Goal: Information Seeking & Learning: Learn about a topic

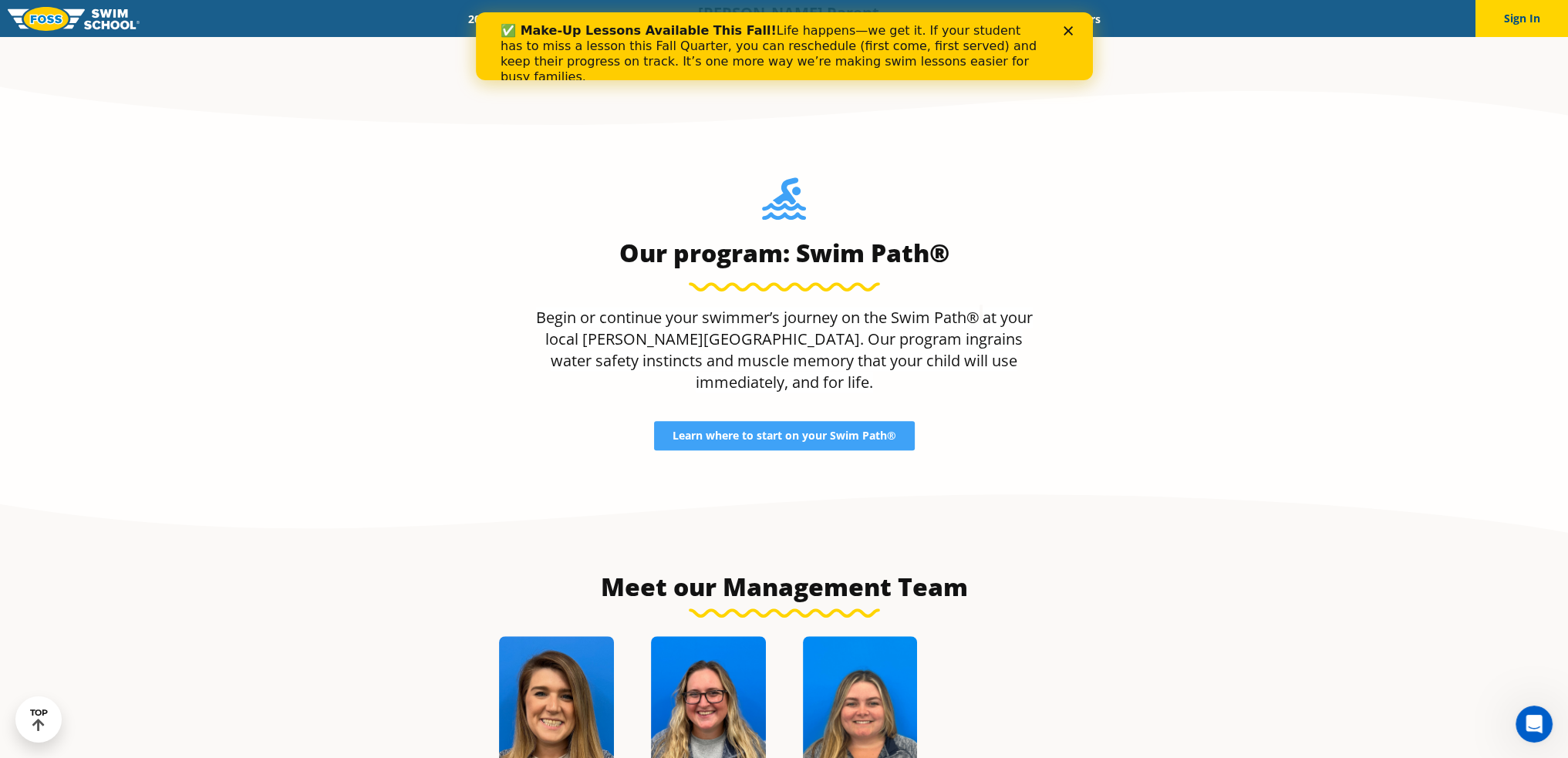
scroll to position [1466, 0]
click at [818, 430] on span "Learn where to start on your Swim Path®" at bounding box center [784, 434] width 223 height 11
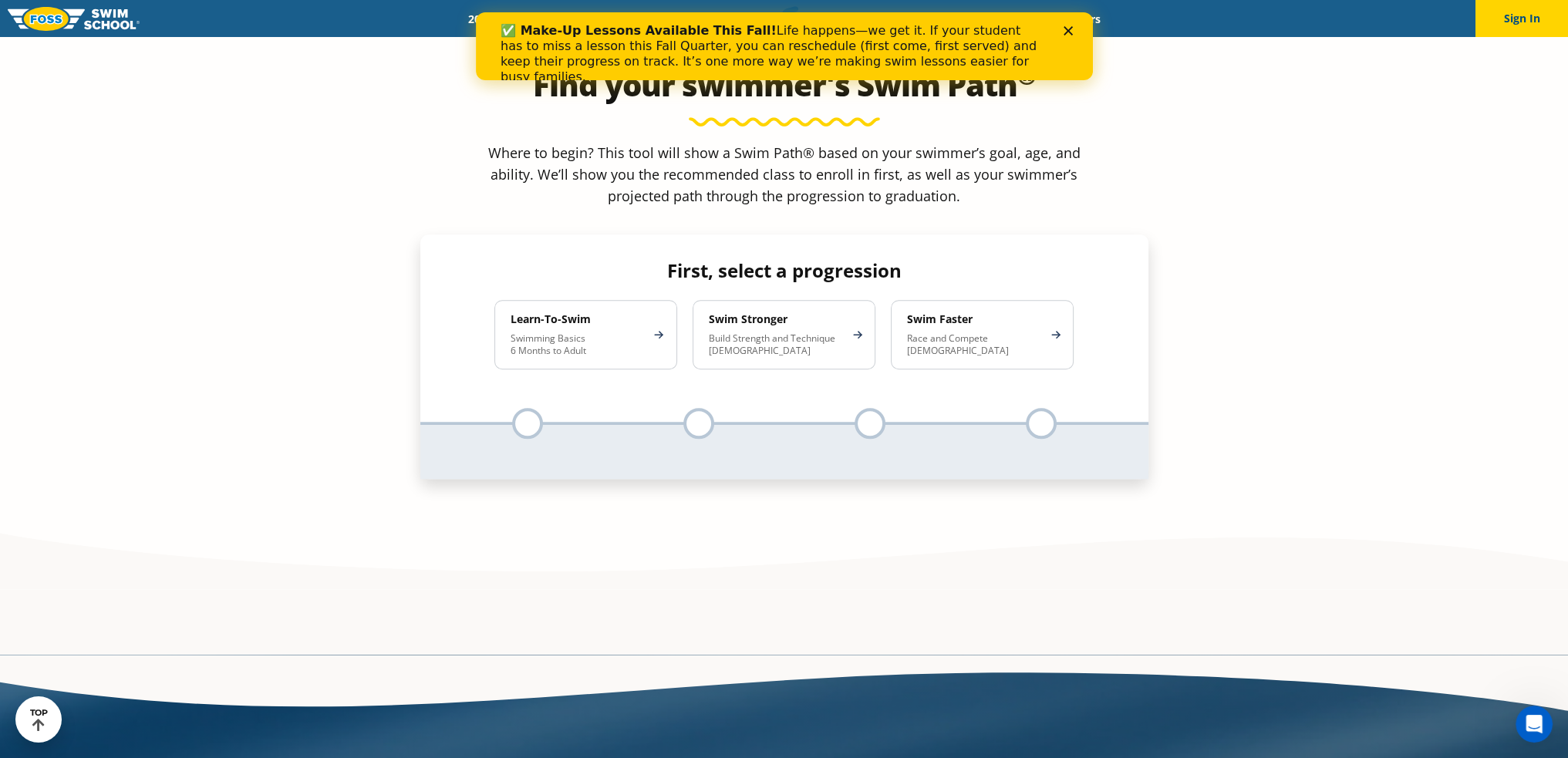
scroll to position [1389, 0]
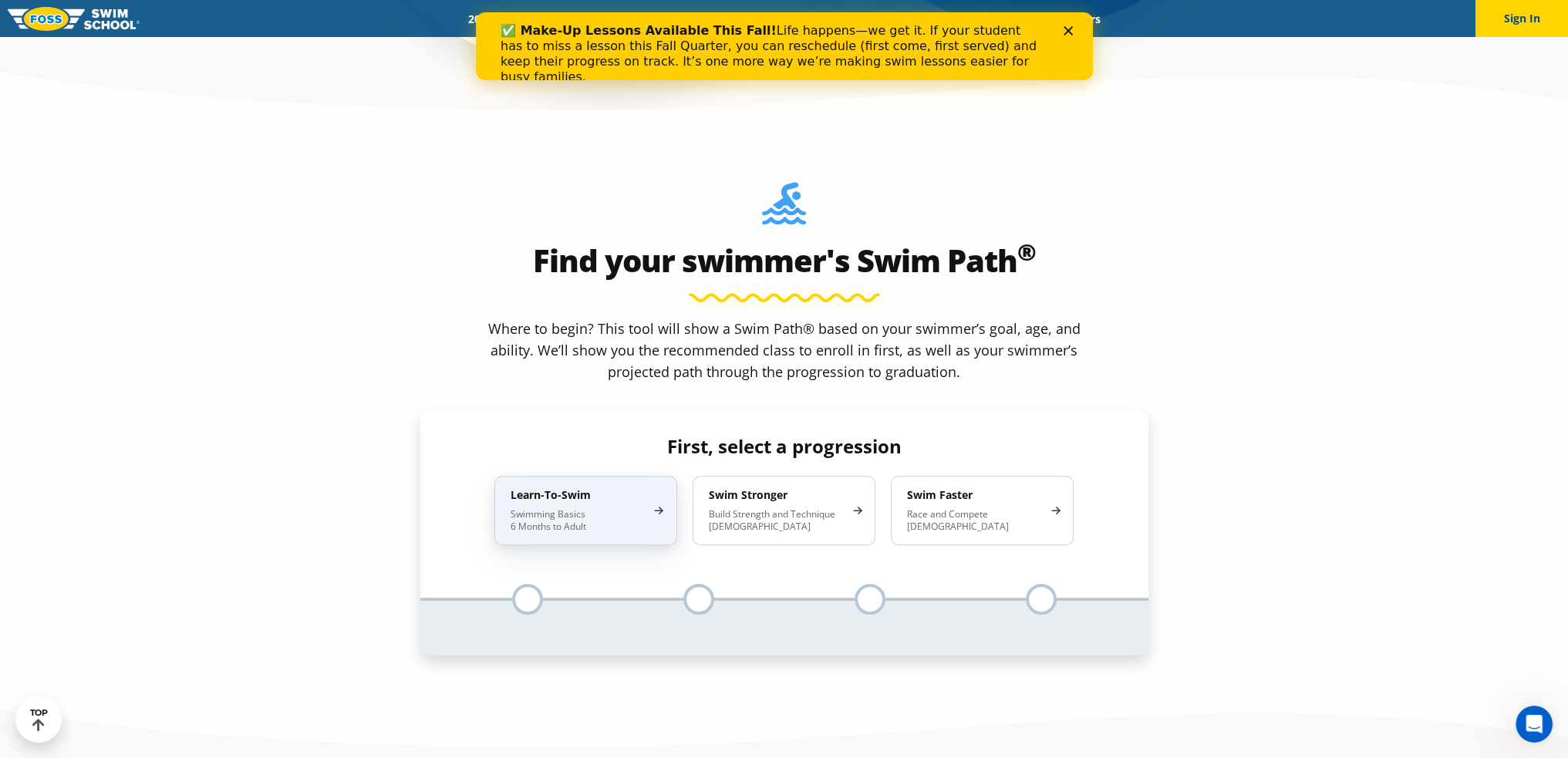
click at [564, 489] on h4 "Learn-To-Swim" at bounding box center [578, 495] width 135 height 14
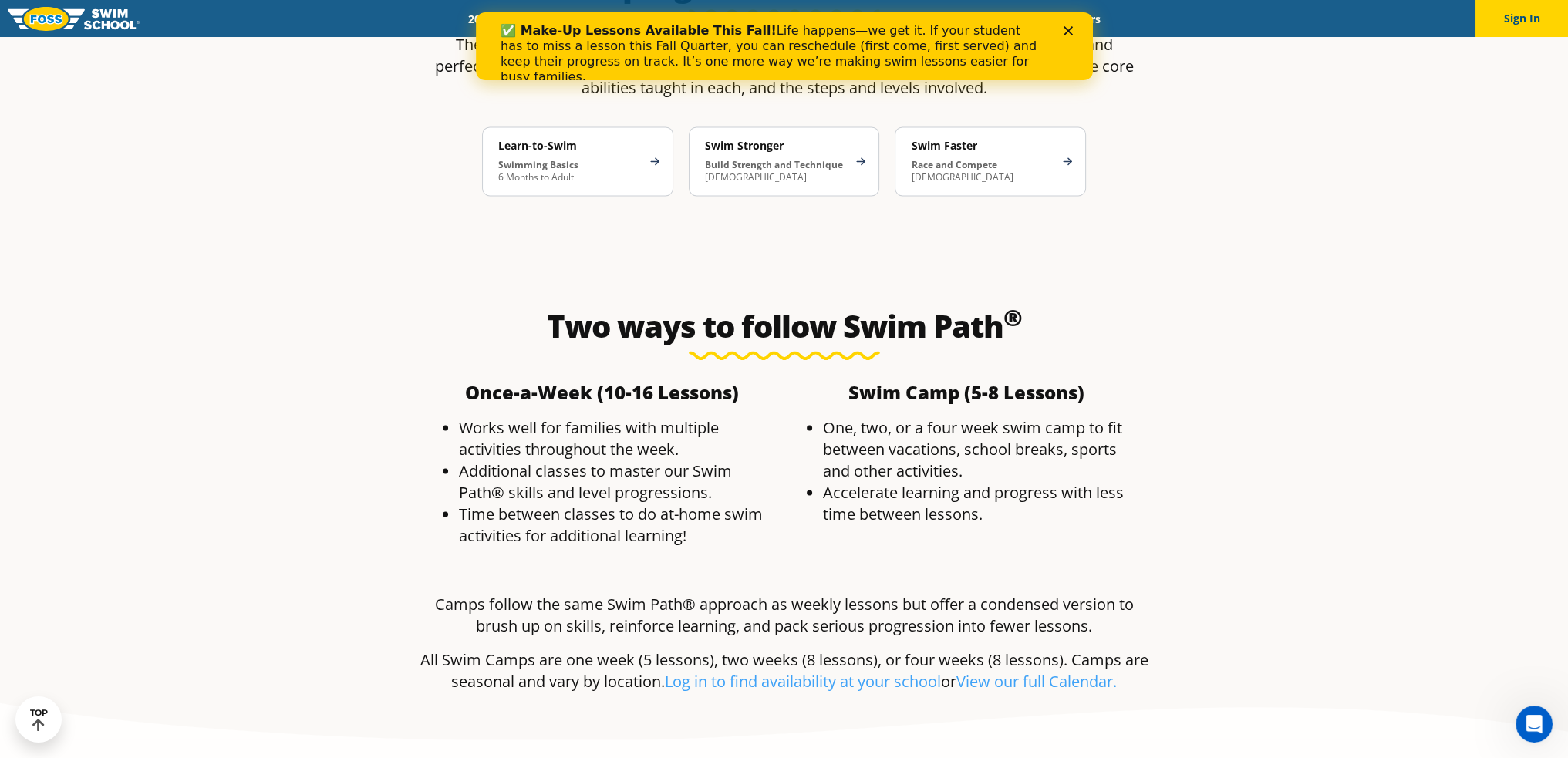
scroll to position [2700, 0]
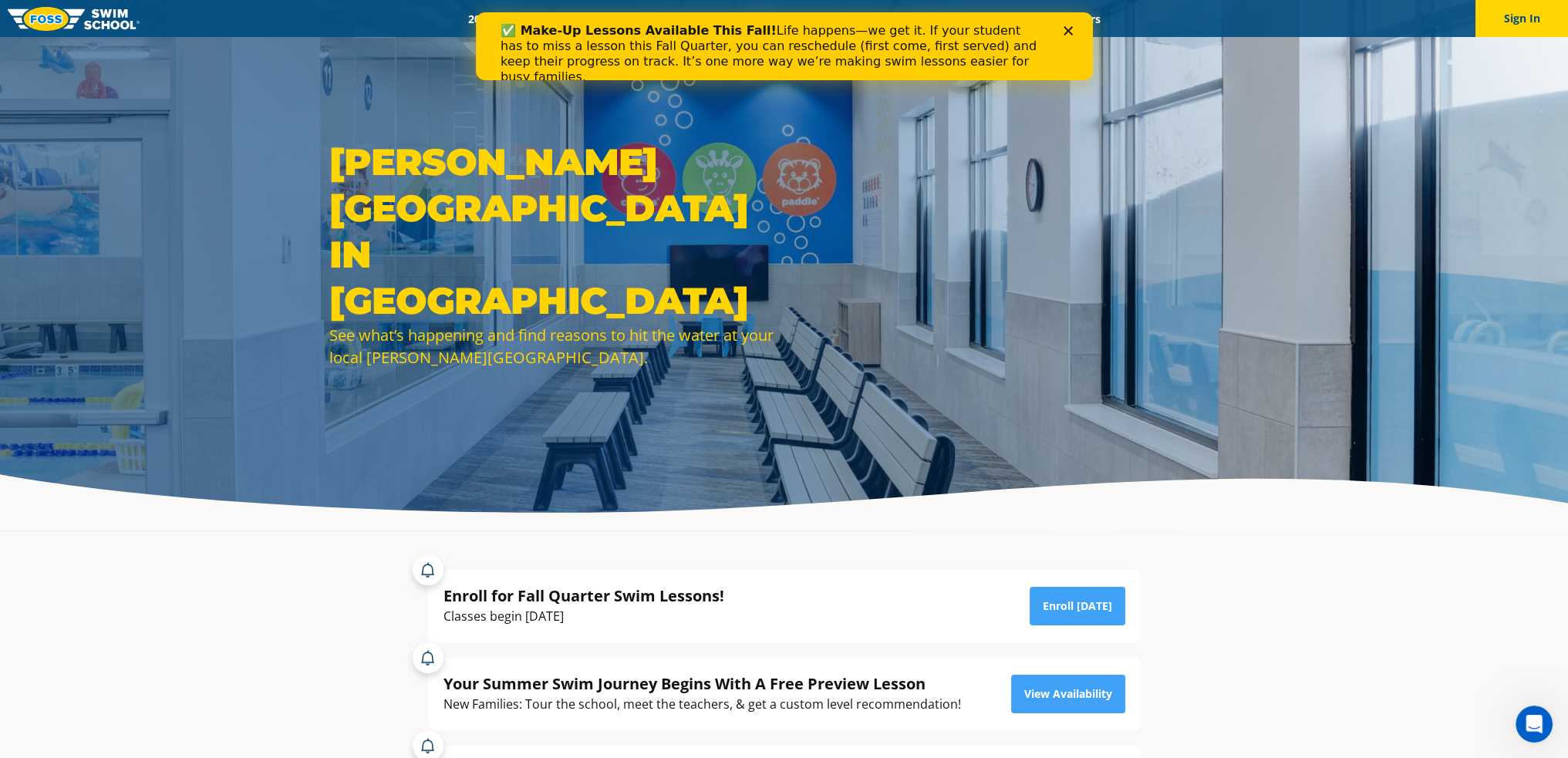
click at [1073, 25] on div "✅ Make-Up Lessons Available This Fall! Life happens—we get it. If your student …" at bounding box center [783, 54] width 617 height 71
click at [1069, 33] on icon "Close" at bounding box center [1066, 30] width 9 height 9
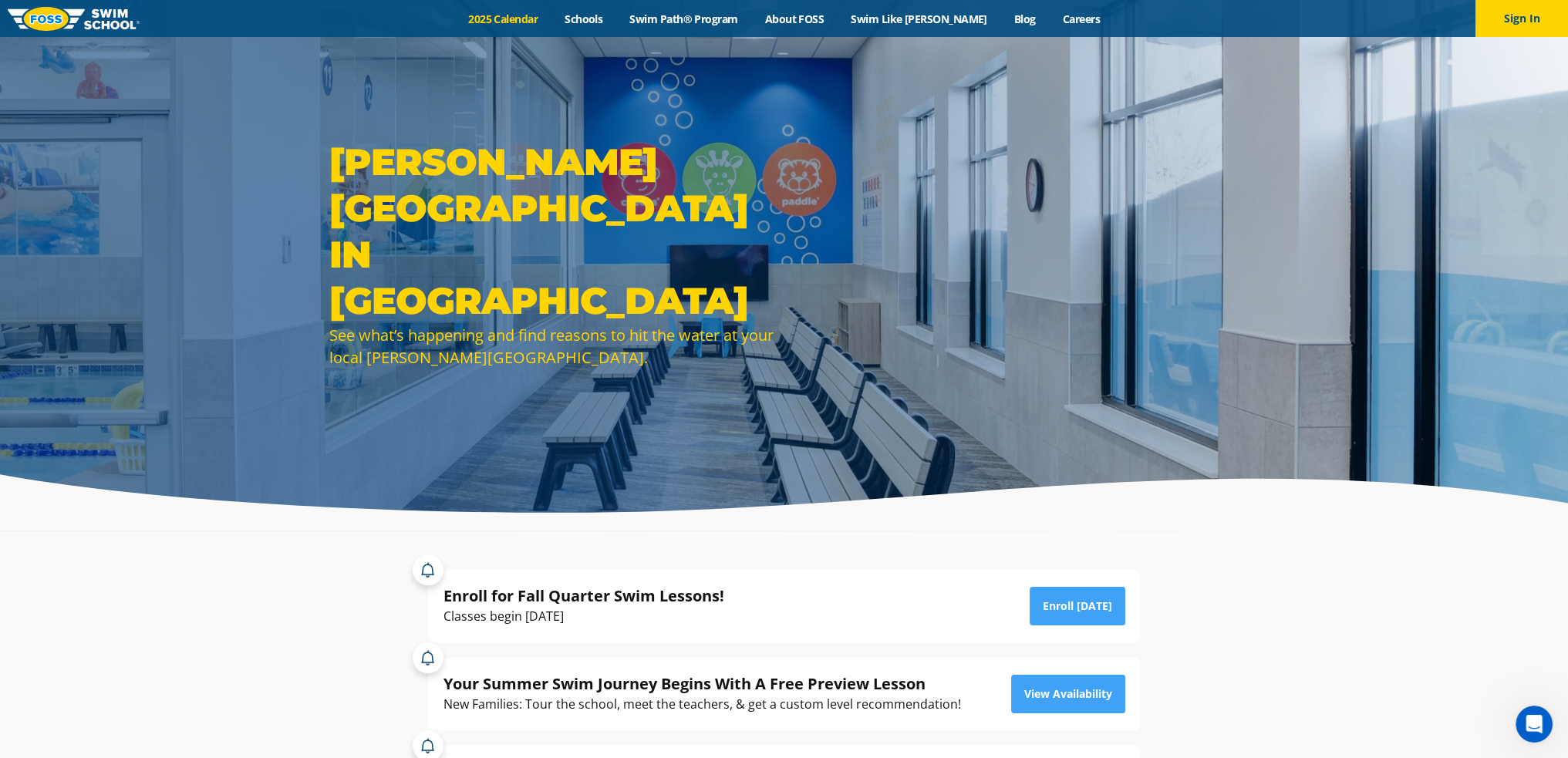
click at [521, 16] on link "2025 Calendar" at bounding box center [502, 19] width 96 height 15
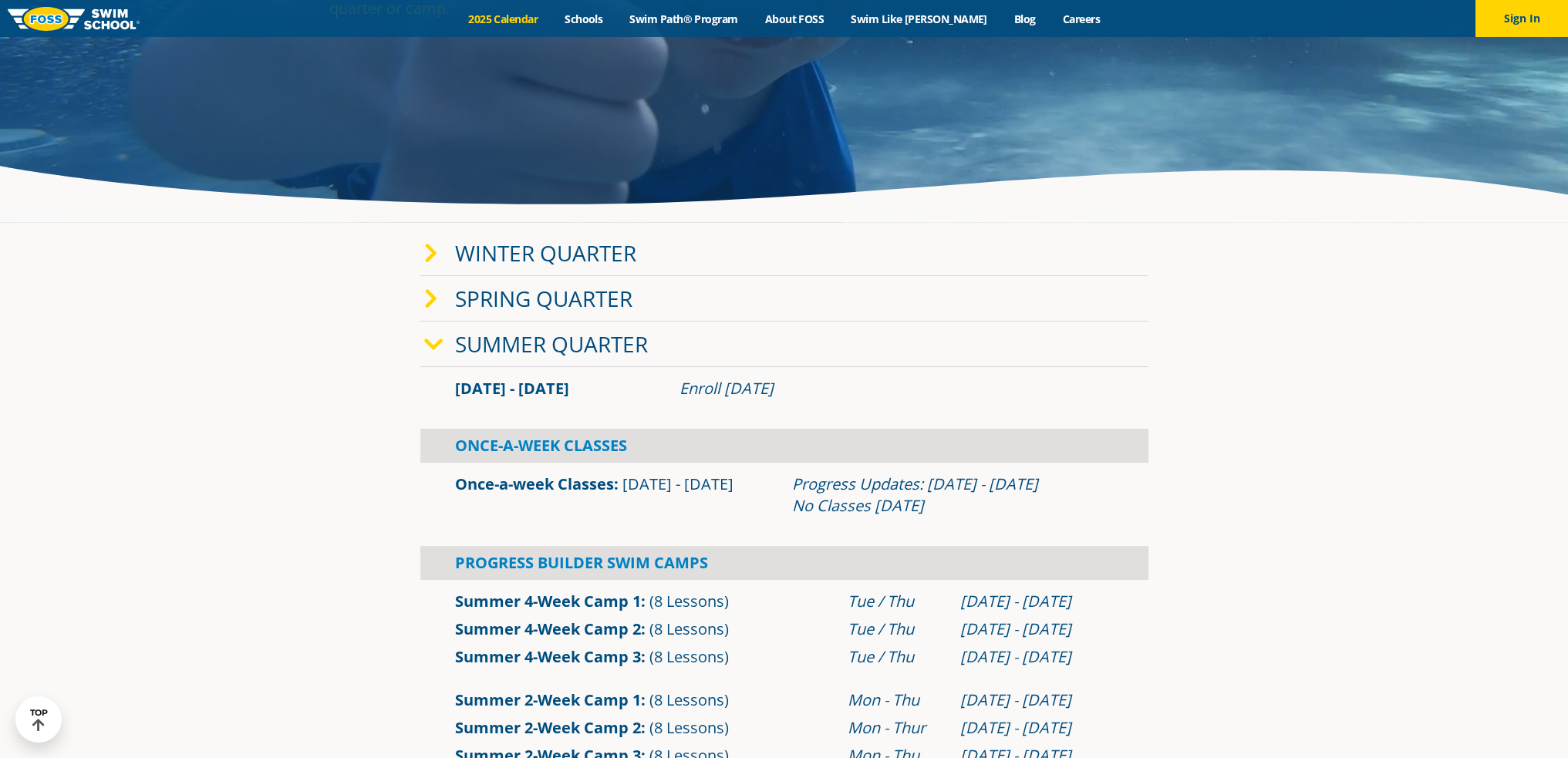
click at [433, 351] on icon at bounding box center [433, 345] width 19 height 21
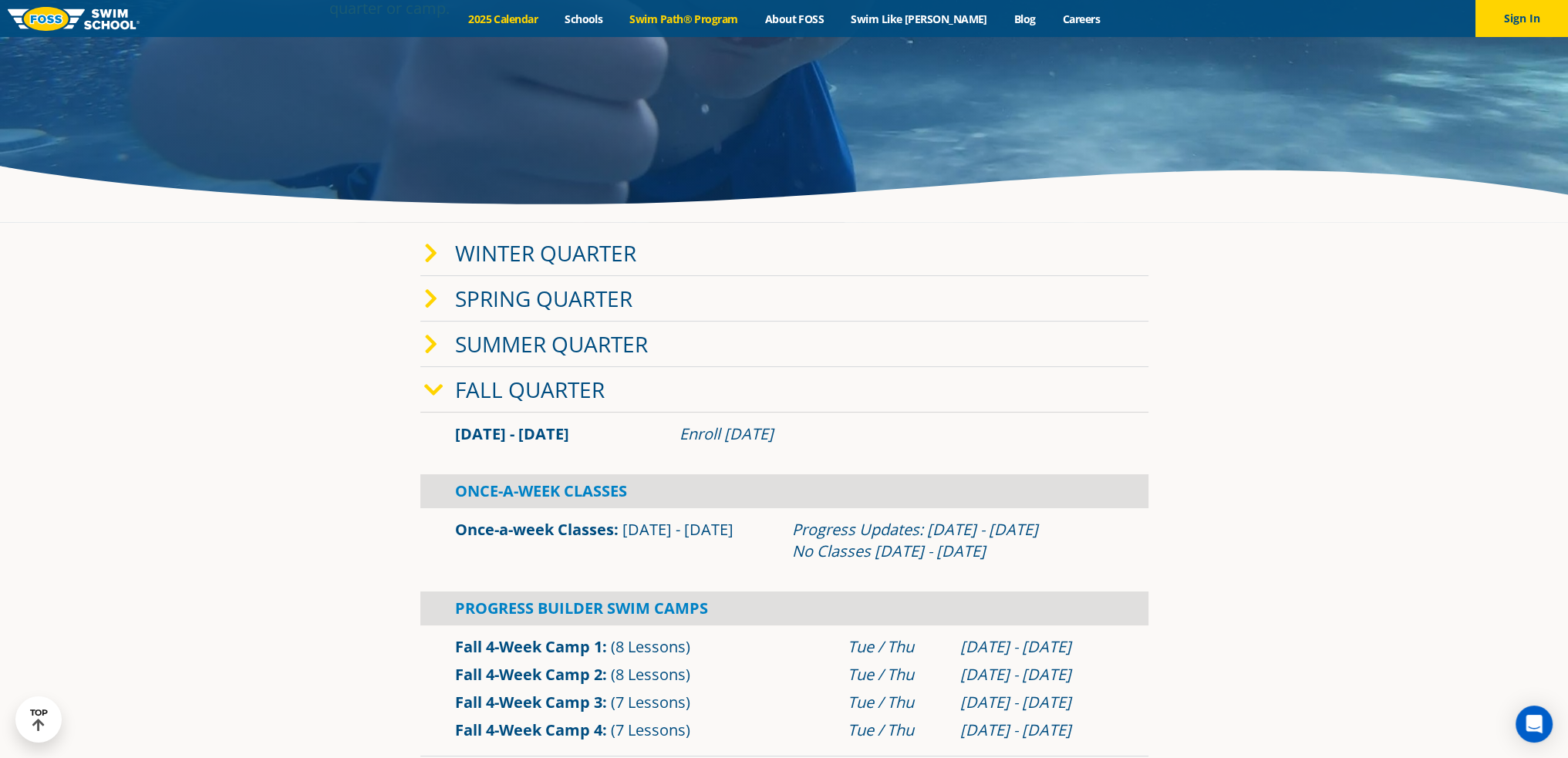
click at [691, 16] on link "Swim Path® Program" at bounding box center [684, 19] width 135 height 15
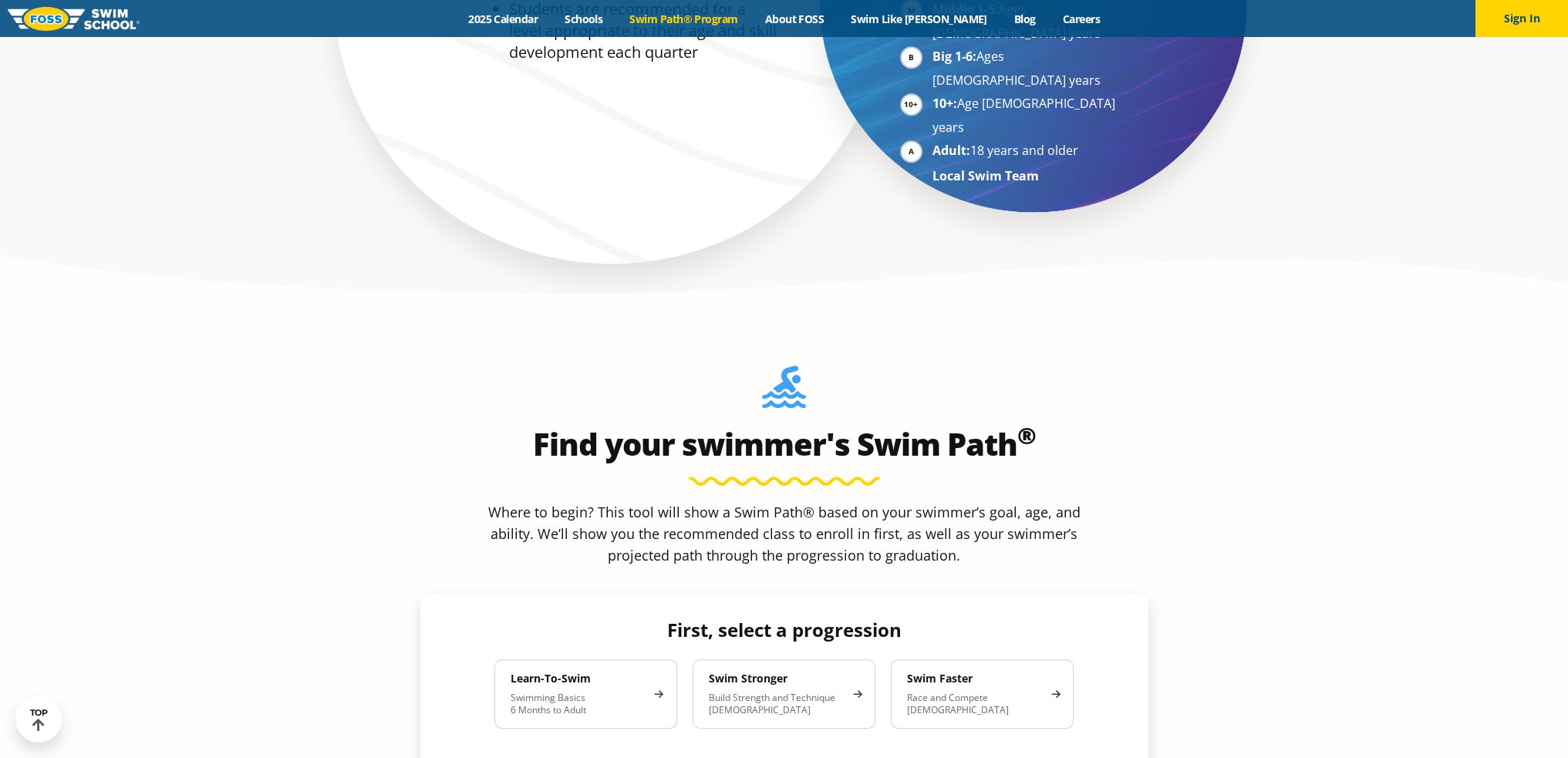
scroll to position [1543, 0]
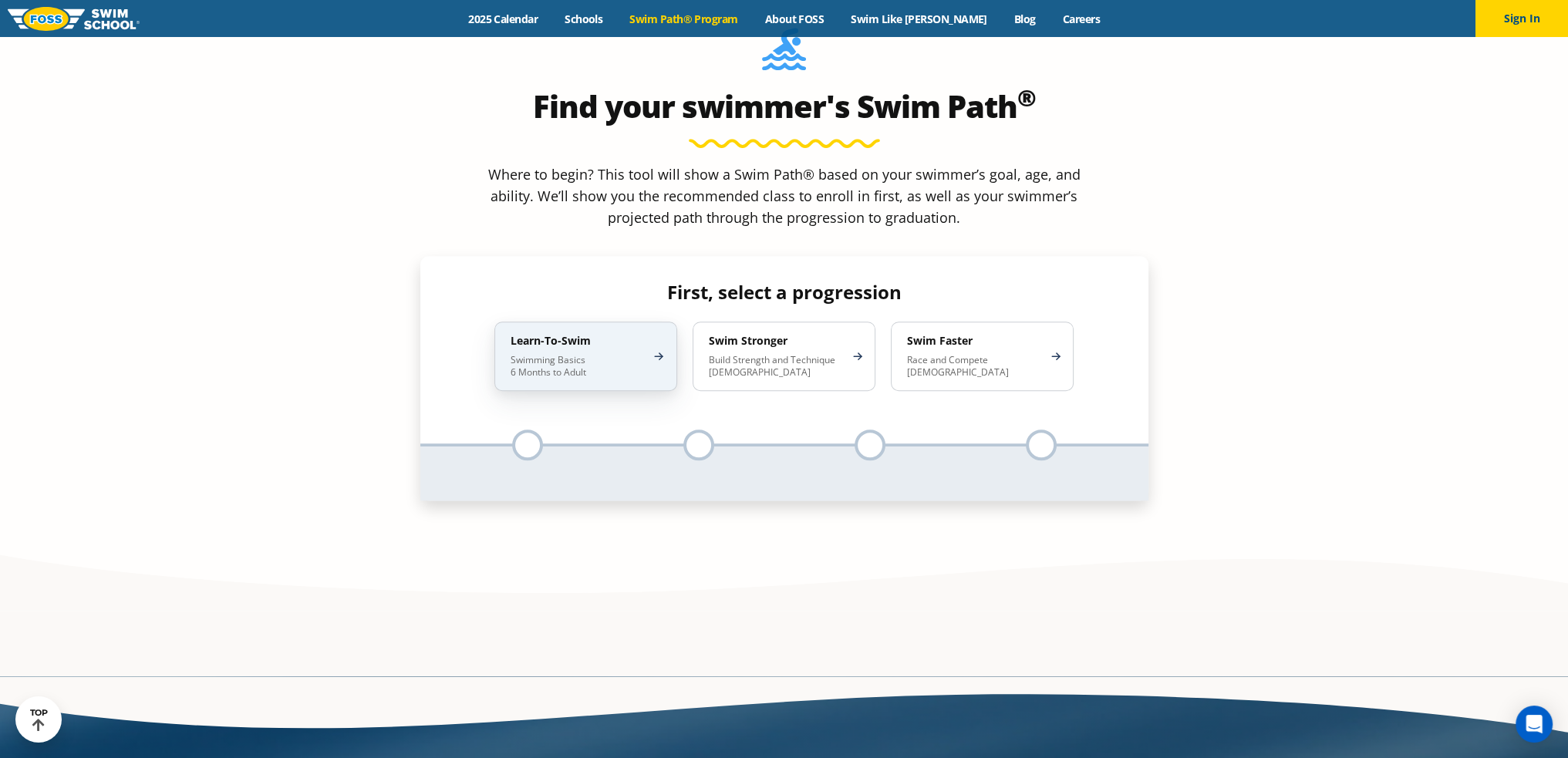
click at [562, 334] on h4 "Learn-To-Swim" at bounding box center [578, 341] width 135 height 14
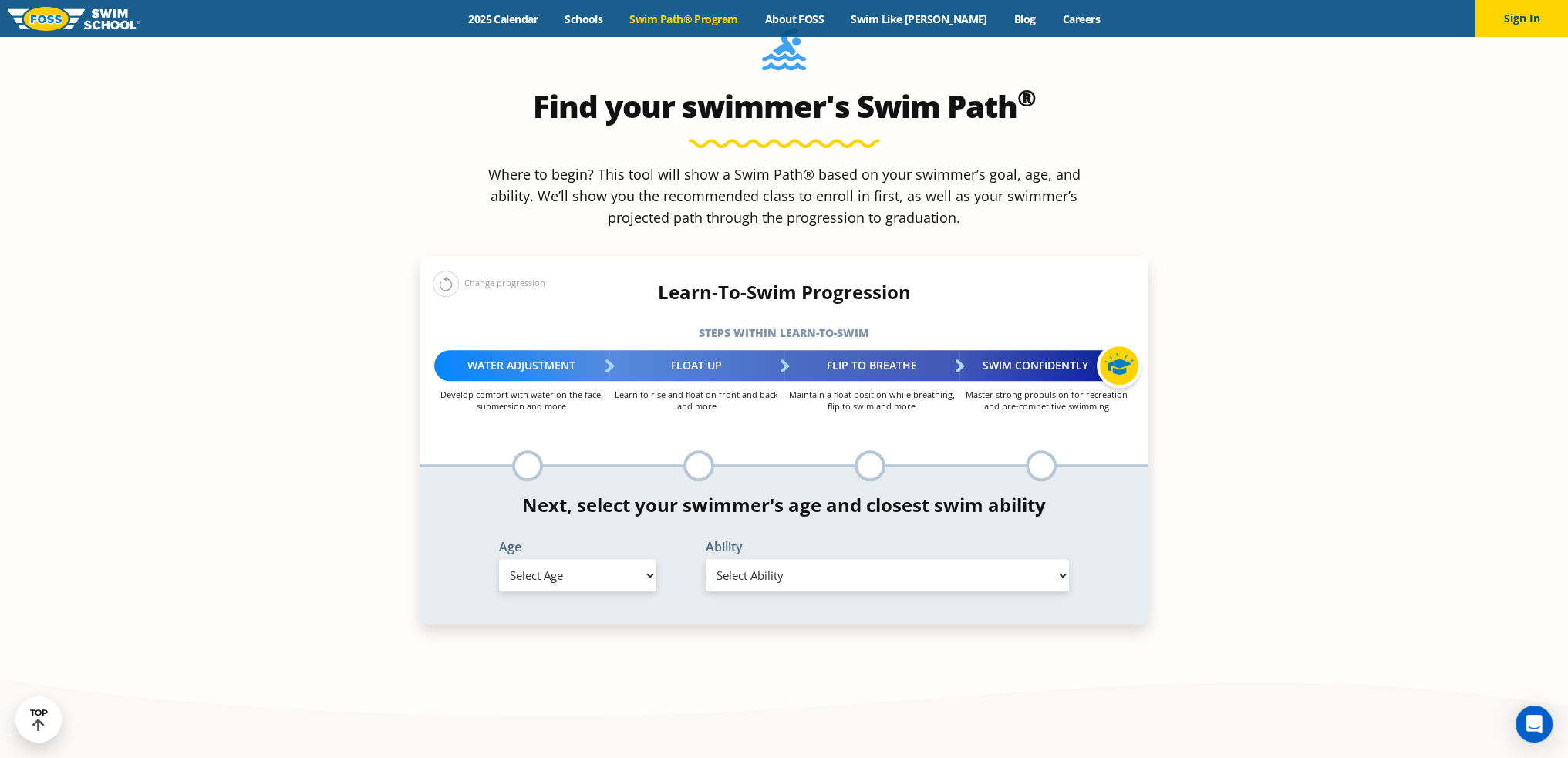
click at [584, 559] on select "Select Age 6 months - 1 year 1 year 2 years 3 years 4 years 5 years 6 years 7 y…" at bounding box center [578, 575] width 158 height 32
select select "1-year"
click at [499, 559] on select "Select Age 6 months - 1 year 1 year 2 years 3 years 4 years 5 years 6 years 7 y…" at bounding box center [578, 575] width 158 height 32
click at [747, 559] on select "Select Ability First in-water experience Comfortable with water poured over the…" at bounding box center [887, 575] width 364 height 32
select select "1-year-comfortable-with-water-poured-over-their-head-but-not-eyes-and-ears"
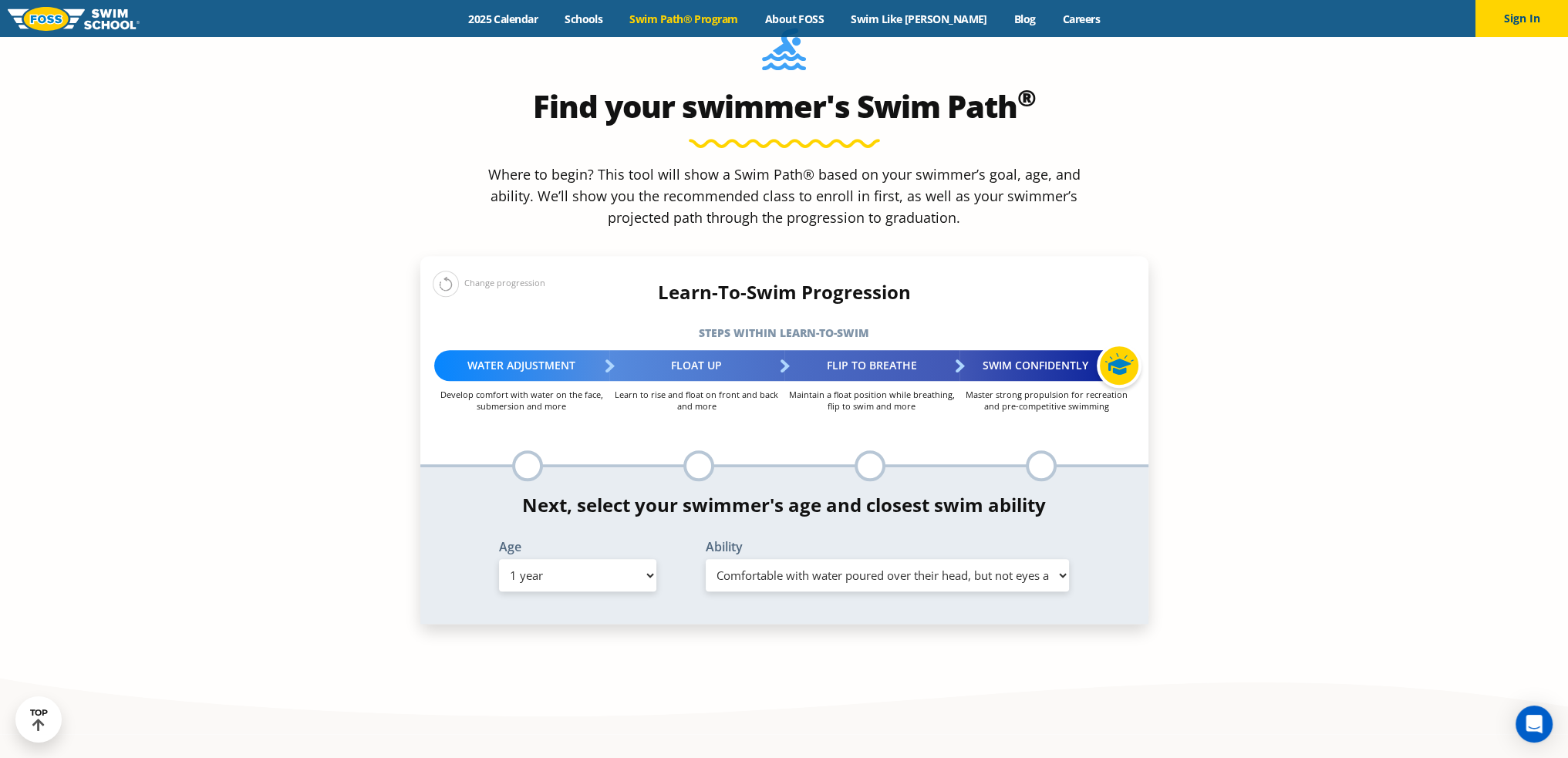
click at [705, 559] on select "Select Ability First in-water experience Comfortable with water poured over the…" at bounding box center [887, 575] width 364 height 32
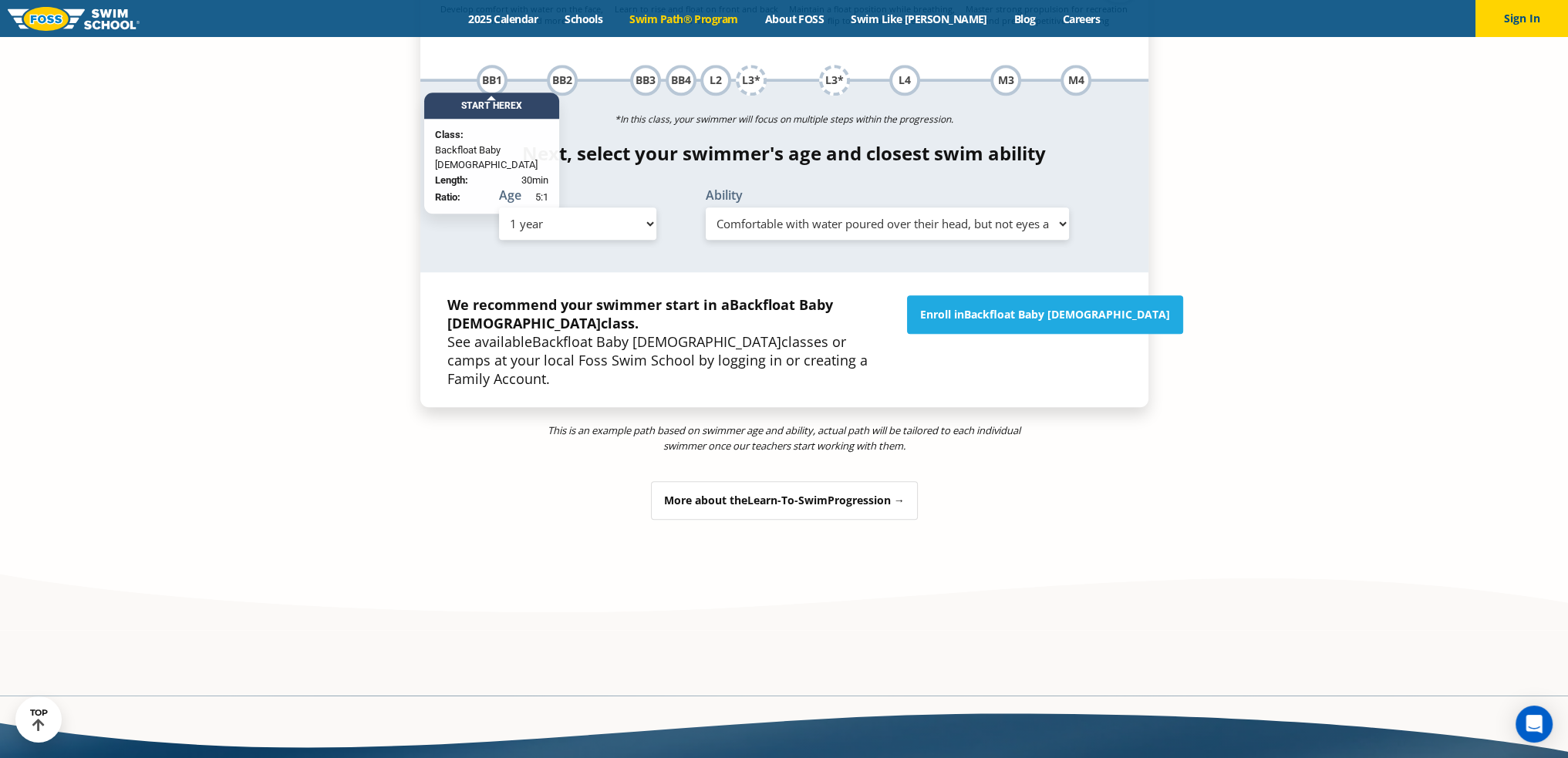
click at [775, 493] on span "Learn-To-Swim" at bounding box center [787, 500] width 80 height 15
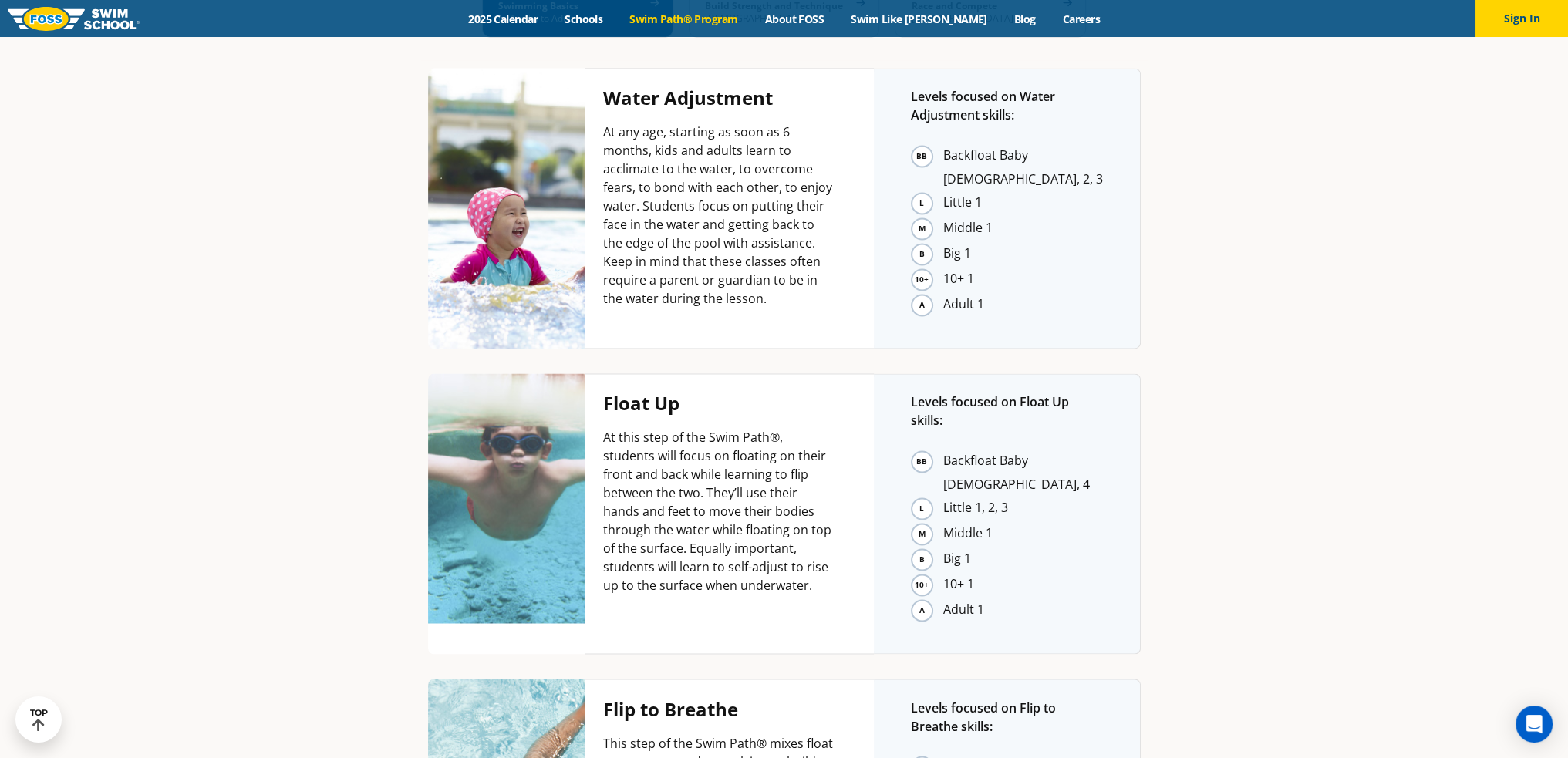
scroll to position [3280, 0]
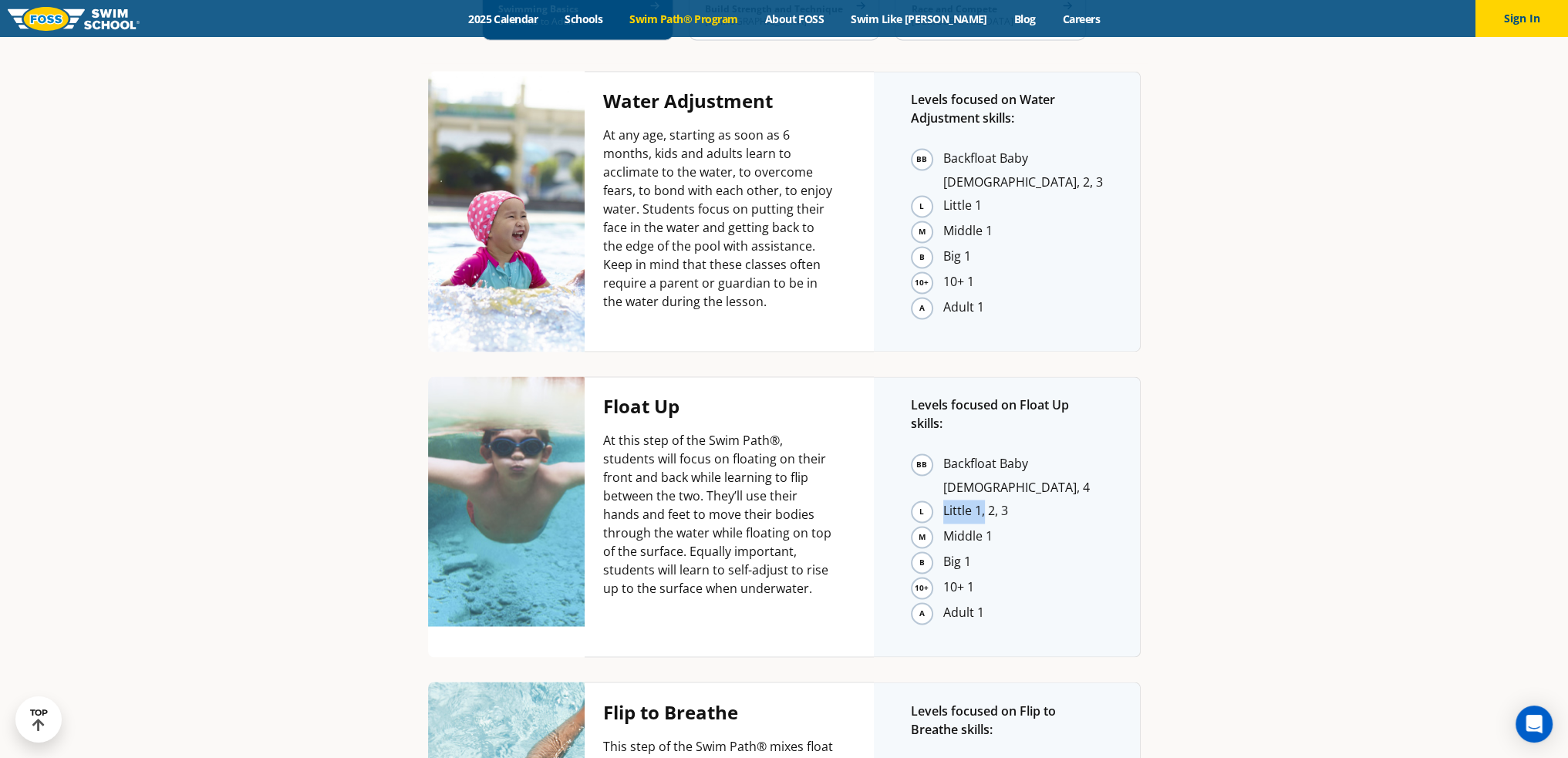
drag, startPoint x: 958, startPoint y: 310, endPoint x: 984, endPoint y: 310, distance: 26.0
click at [984, 453] on ul "Backfloat Baby 3, 4 Little 1, 2, 3 Middle 1 Big 1 10+ 1 Adult 1" at bounding box center [1006, 539] width 192 height 172
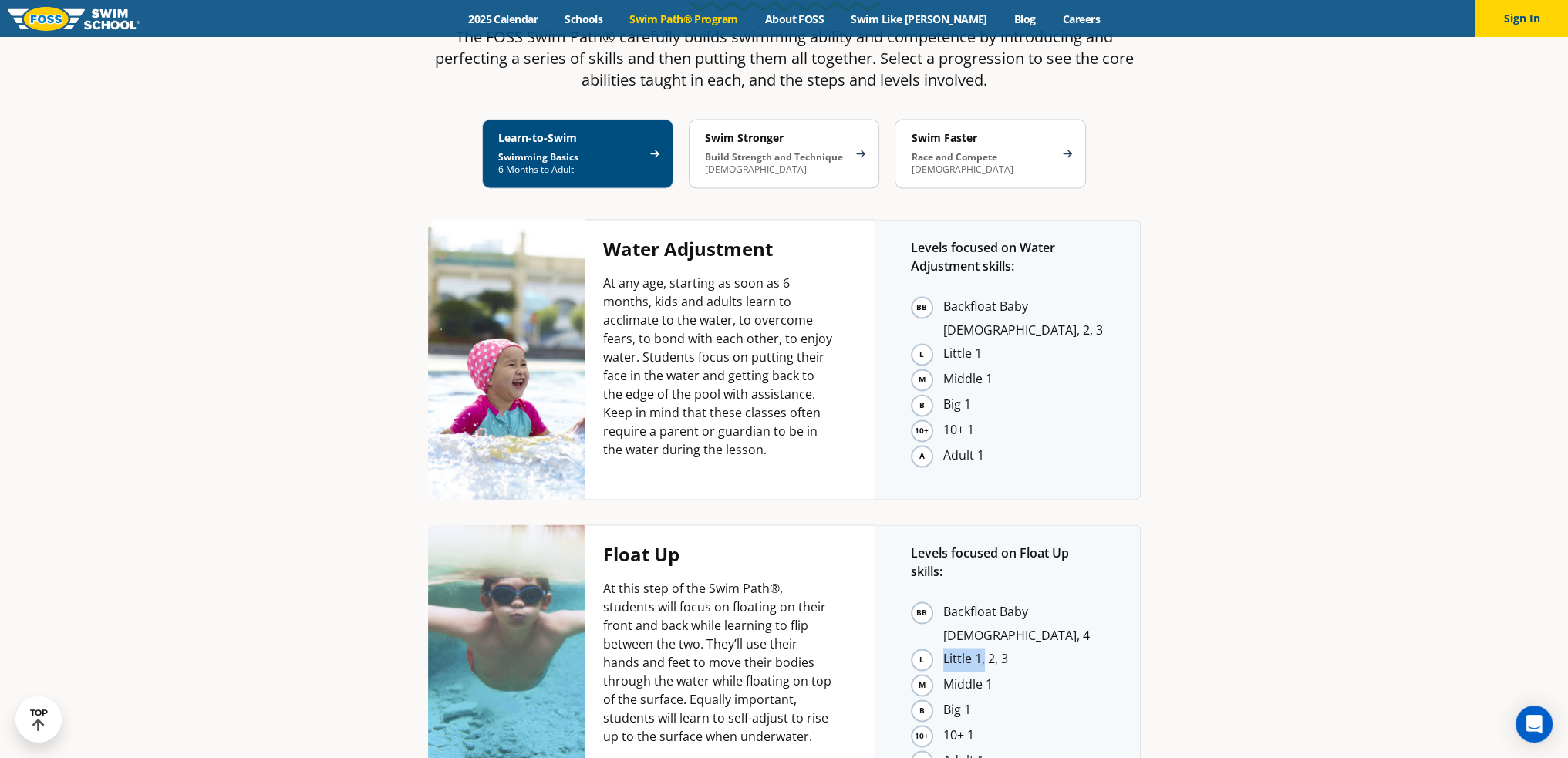
scroll to position [3126, 0]
